Goal: Information Seeking & Learning: Learn about a topic

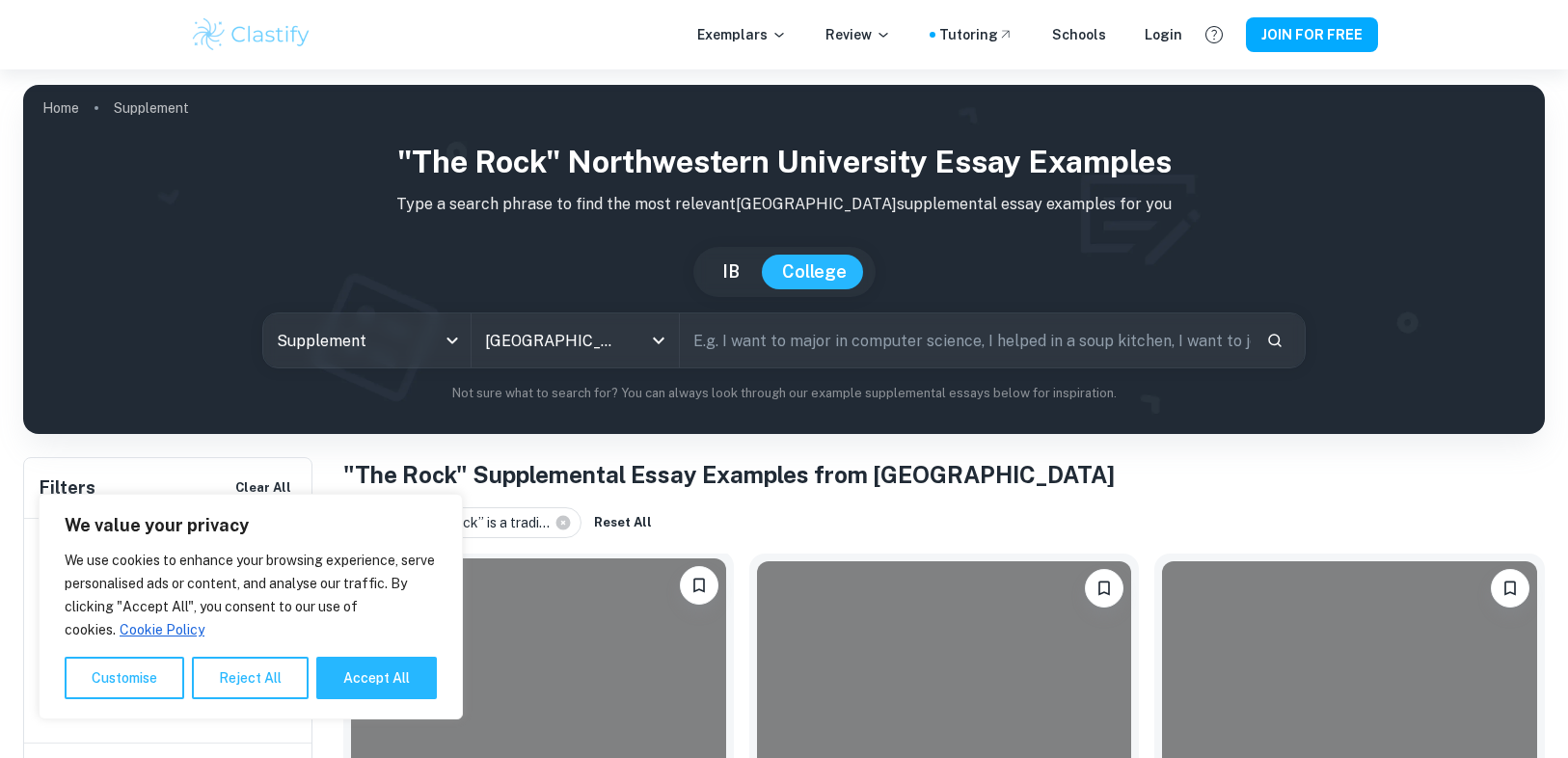
scroll to position [463, 0]
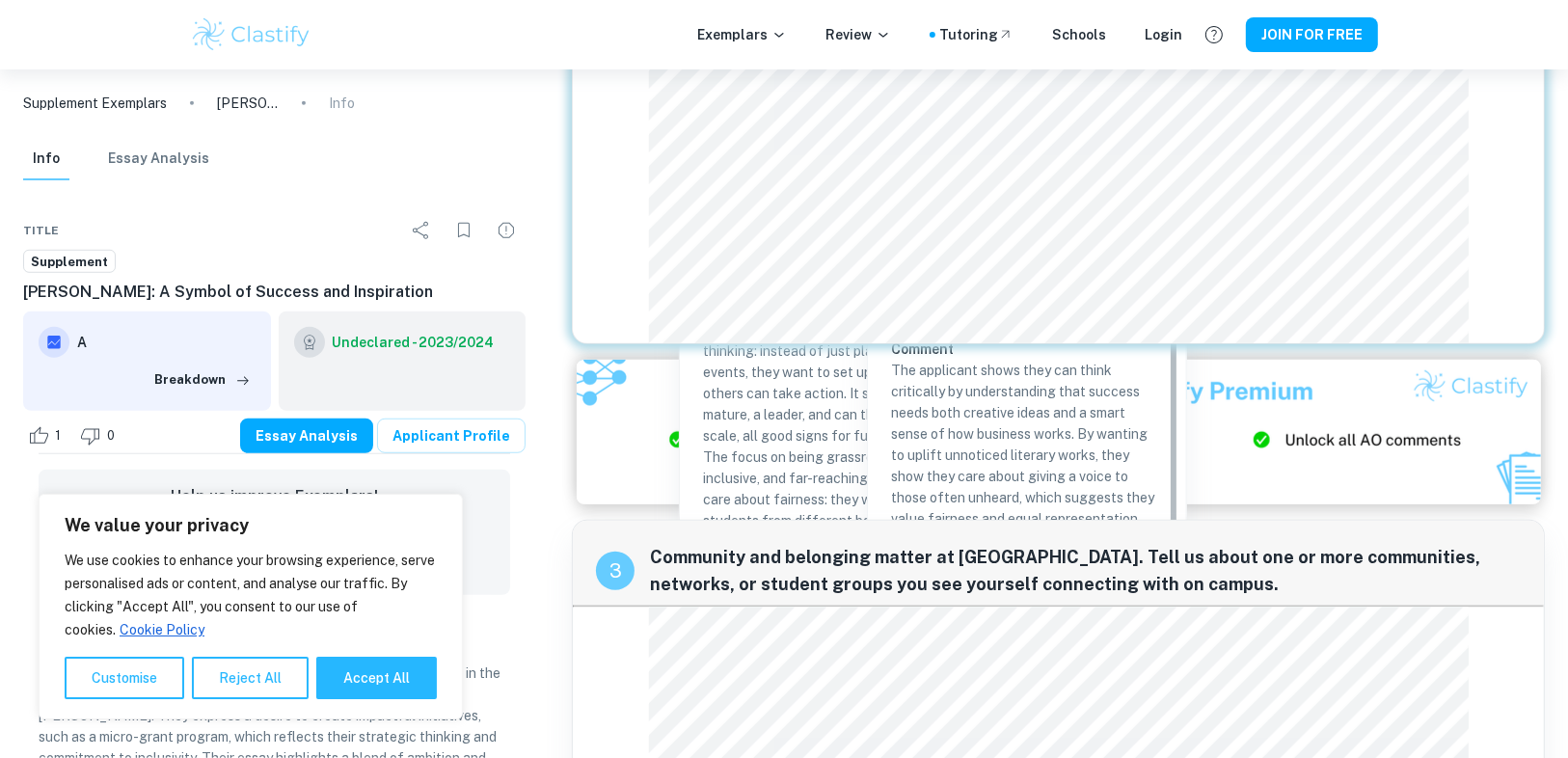
scroll to position [1162, 0]
